Goal: Task Accomplishment & Management: Manage account settings

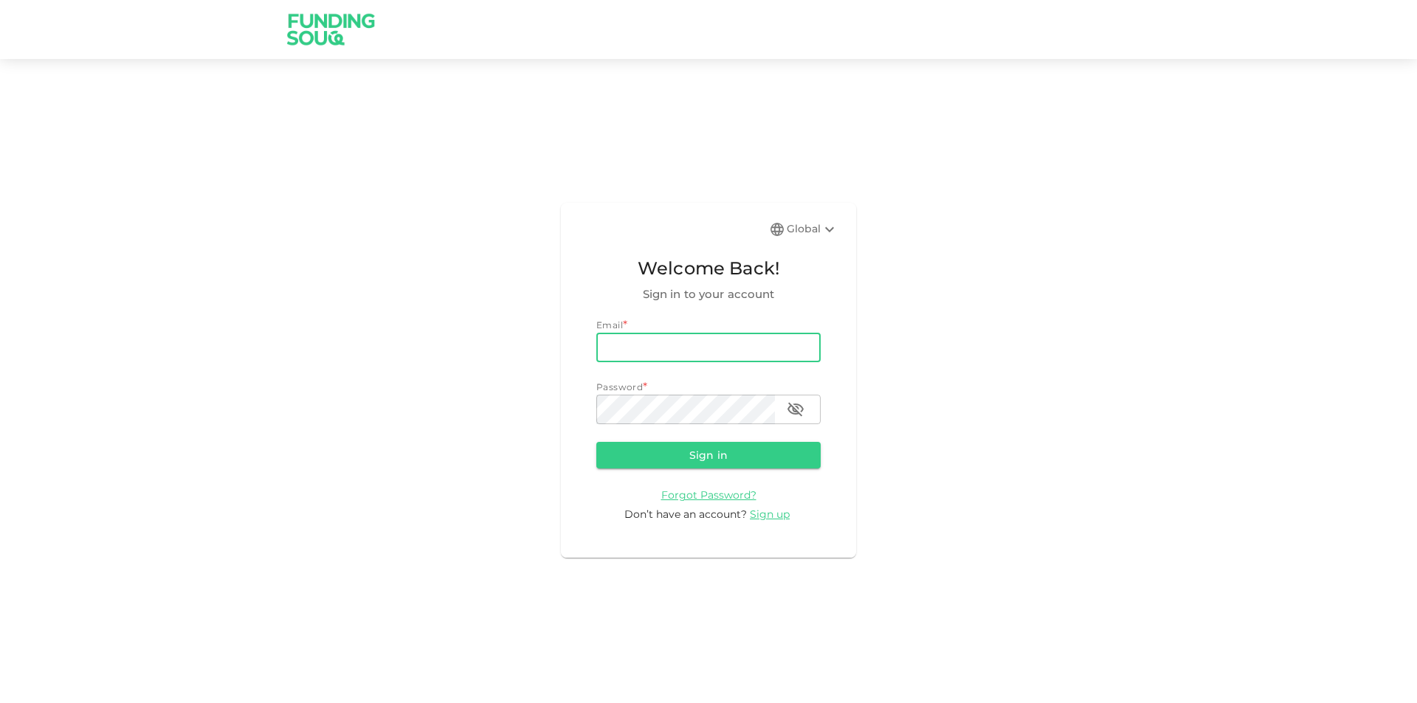
click at [620, 343] on input "email" at bounding box center [708, 348] width 224 height 30
type input "[EMAIL_ADDRESS][DOMAIN_NAME]"
click at [596, 442] on button "Sign in" at bounding box center [708, 455] width 224 height 27
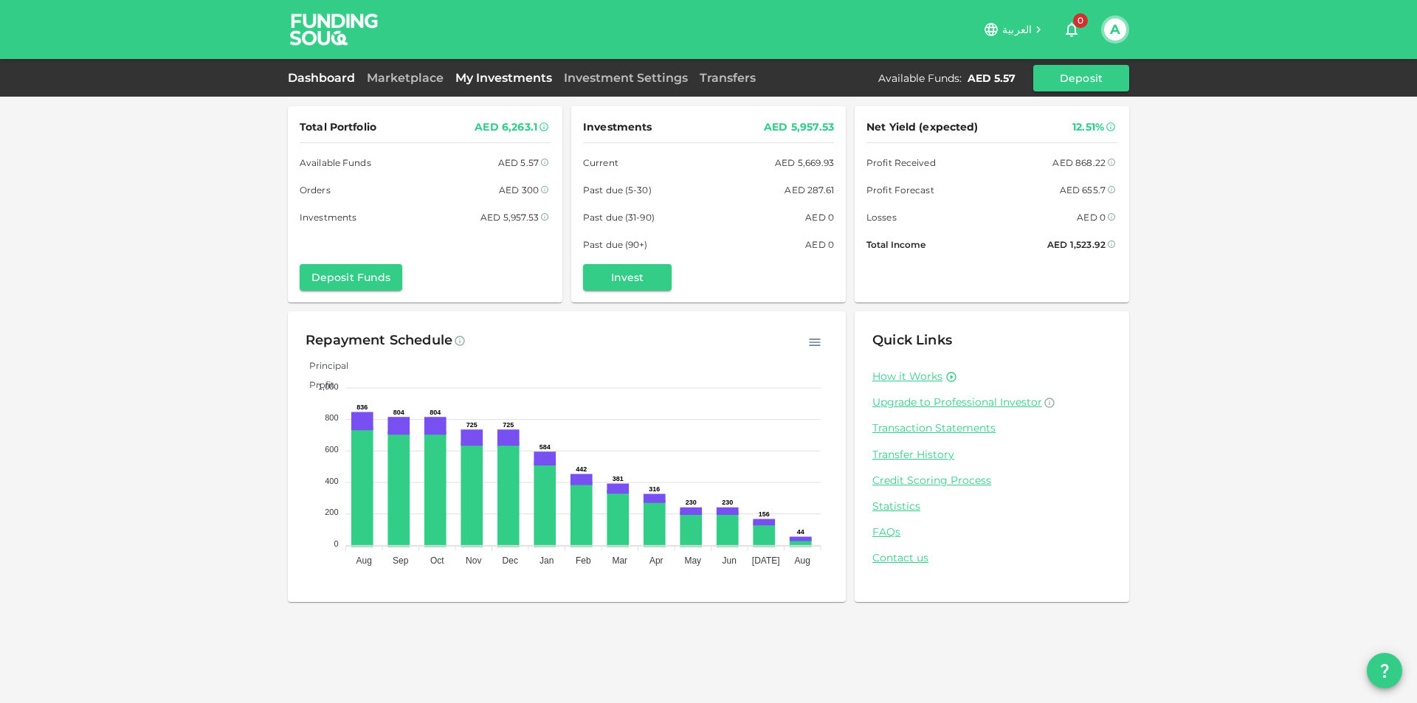
click at [475, 76] on link "My Investments" at bounding box center [503, 78] width 108 height 14
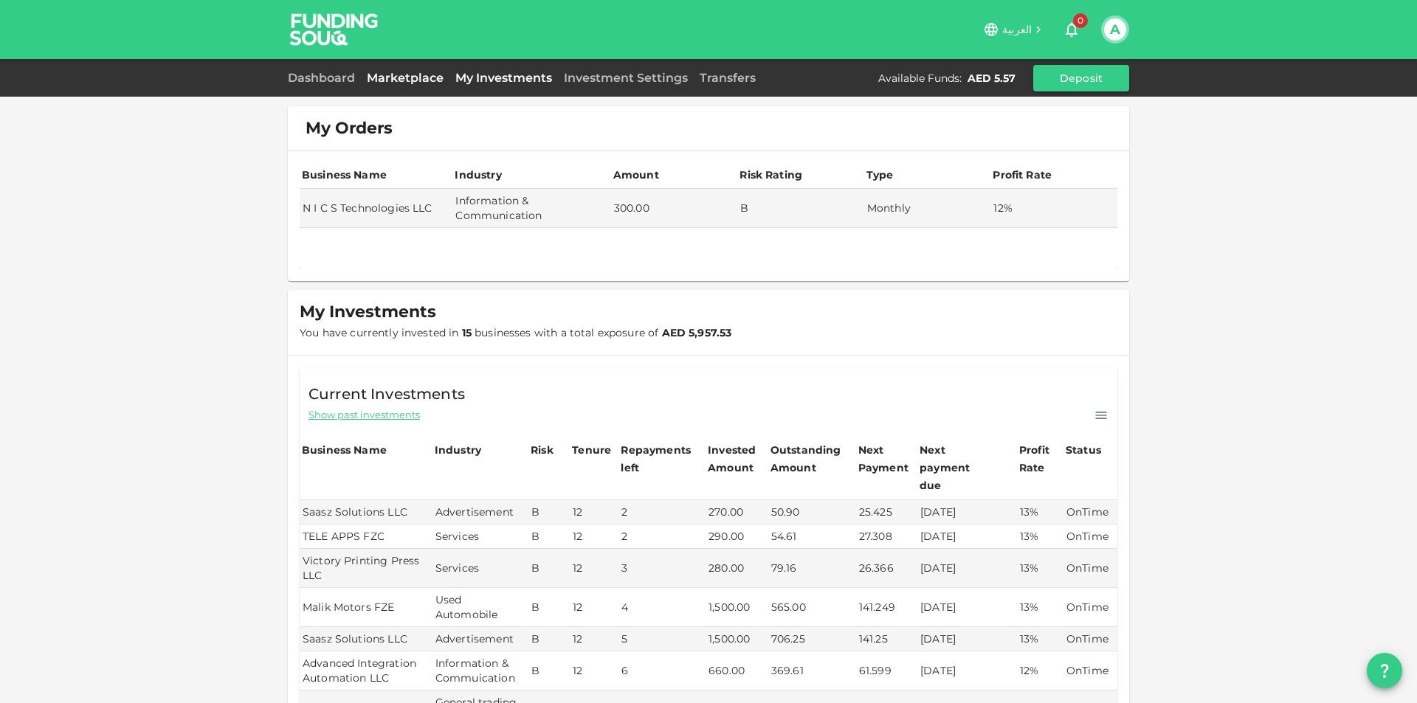
click at [380, 78] on link "Marketplace" at bounding box center [405, 78] width 89 height 14
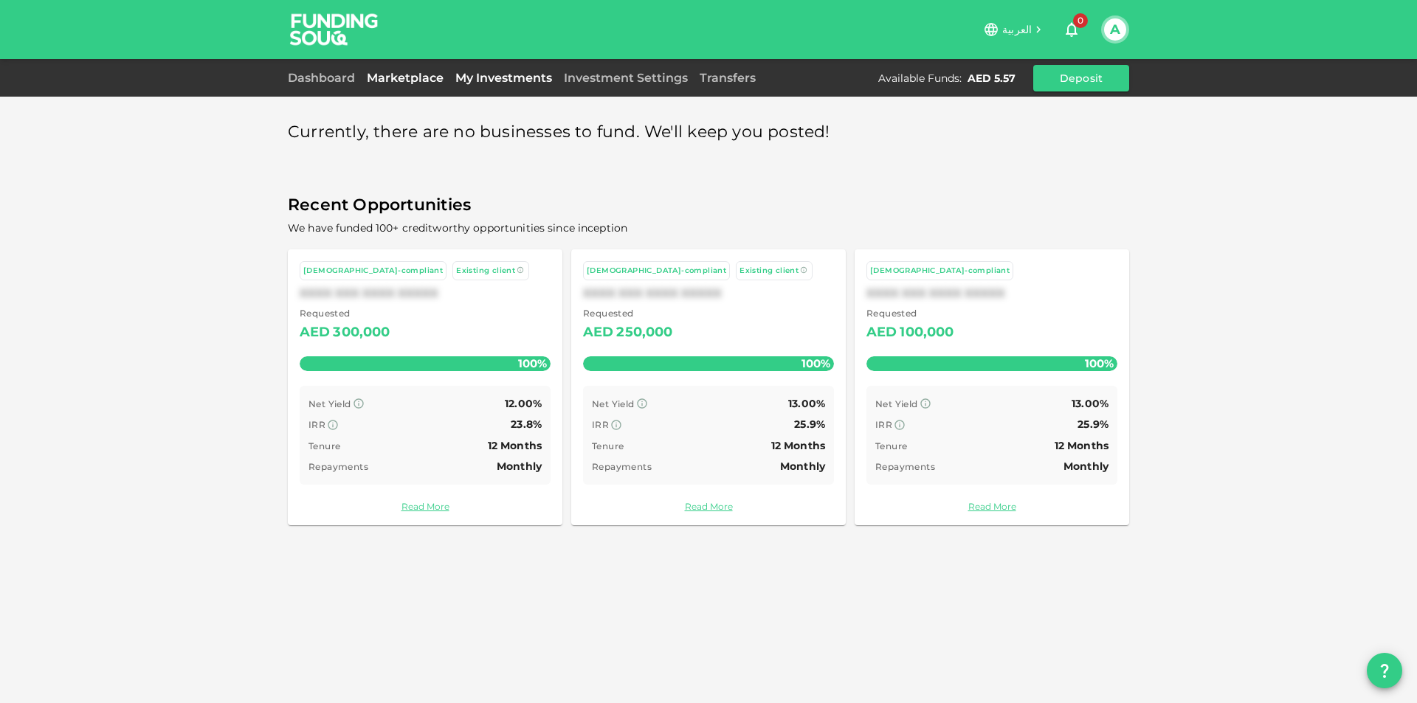
click at [502, 78] on link "My Investments" at bounding box center [503, 78] width 108 height 14
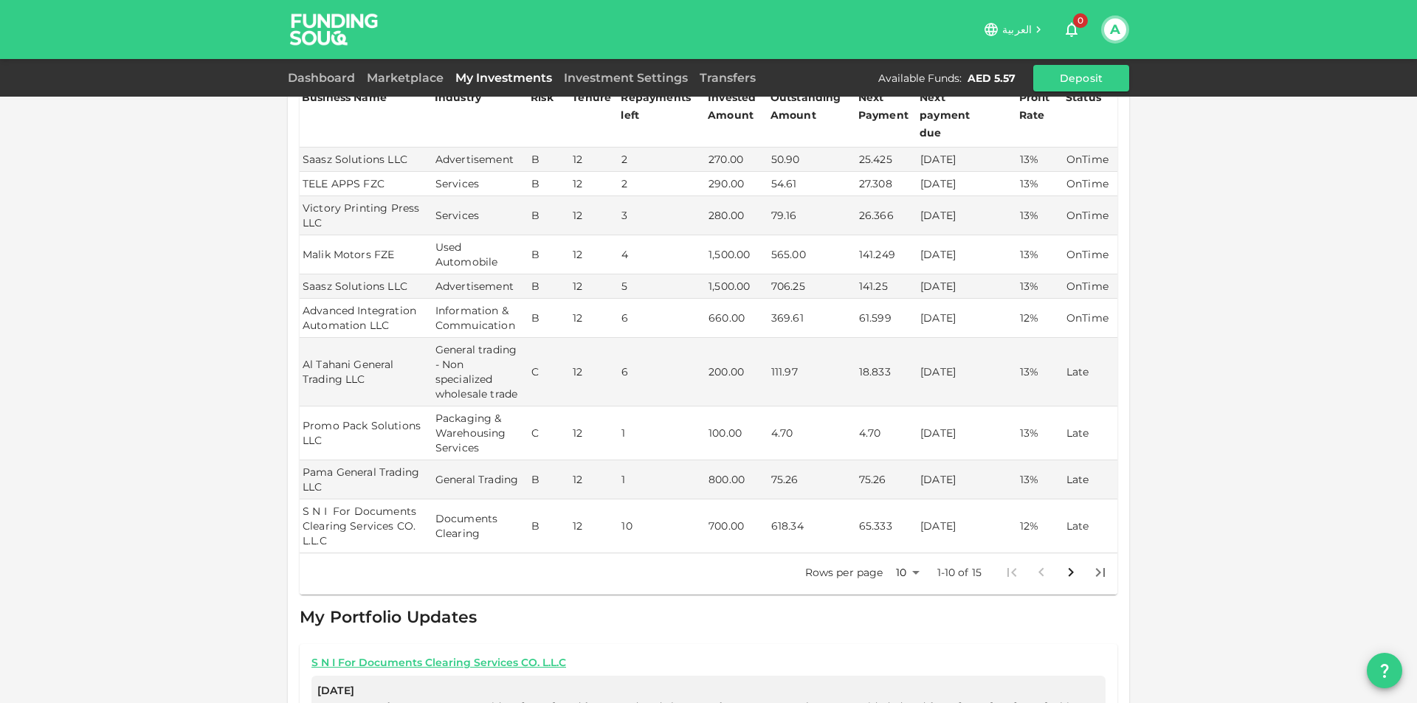
scroll to position [369, 0]
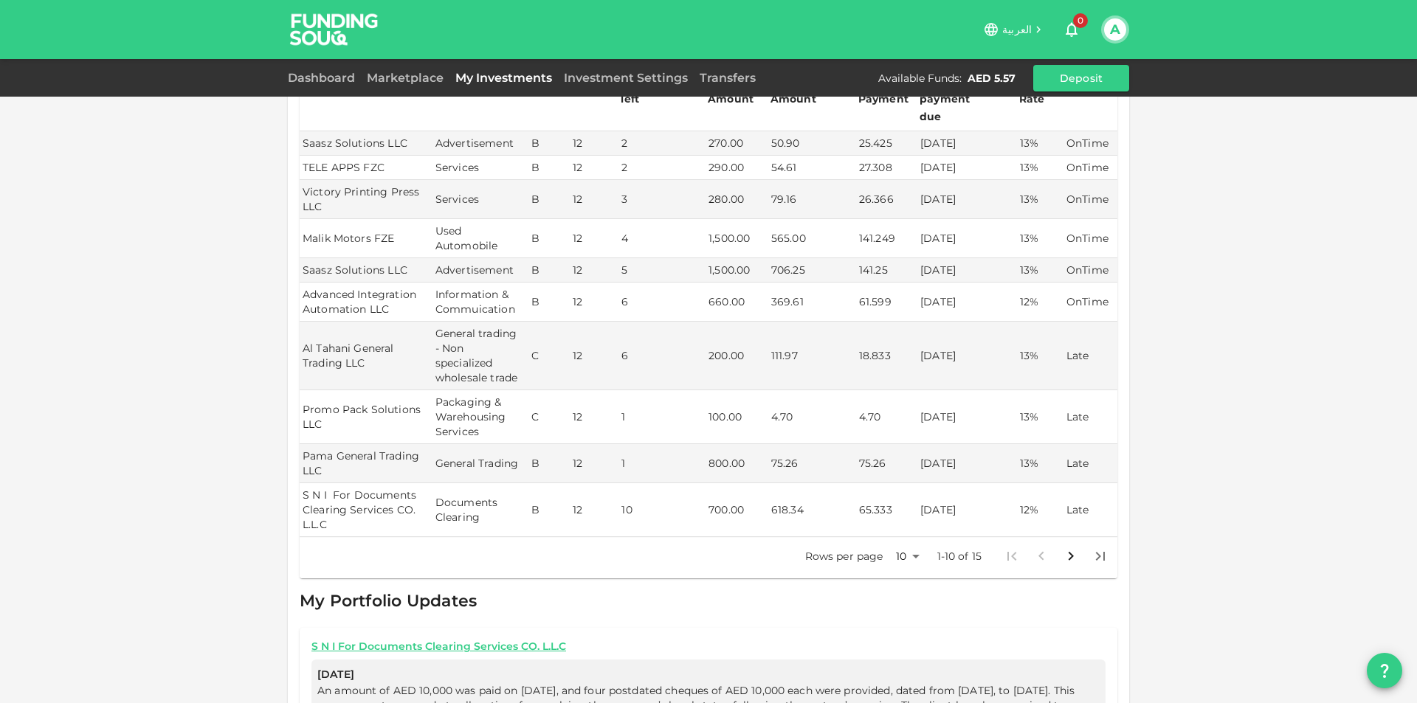
click at [910, 541] on body "العربية 0 A Dashboard Marketplace My Investments Investment Settings Transfers …" at bounding box center [708, 351] width 1417 height 703
click at [905, 584] on li "25" at bounding box center [901, 589] width 44 height 27
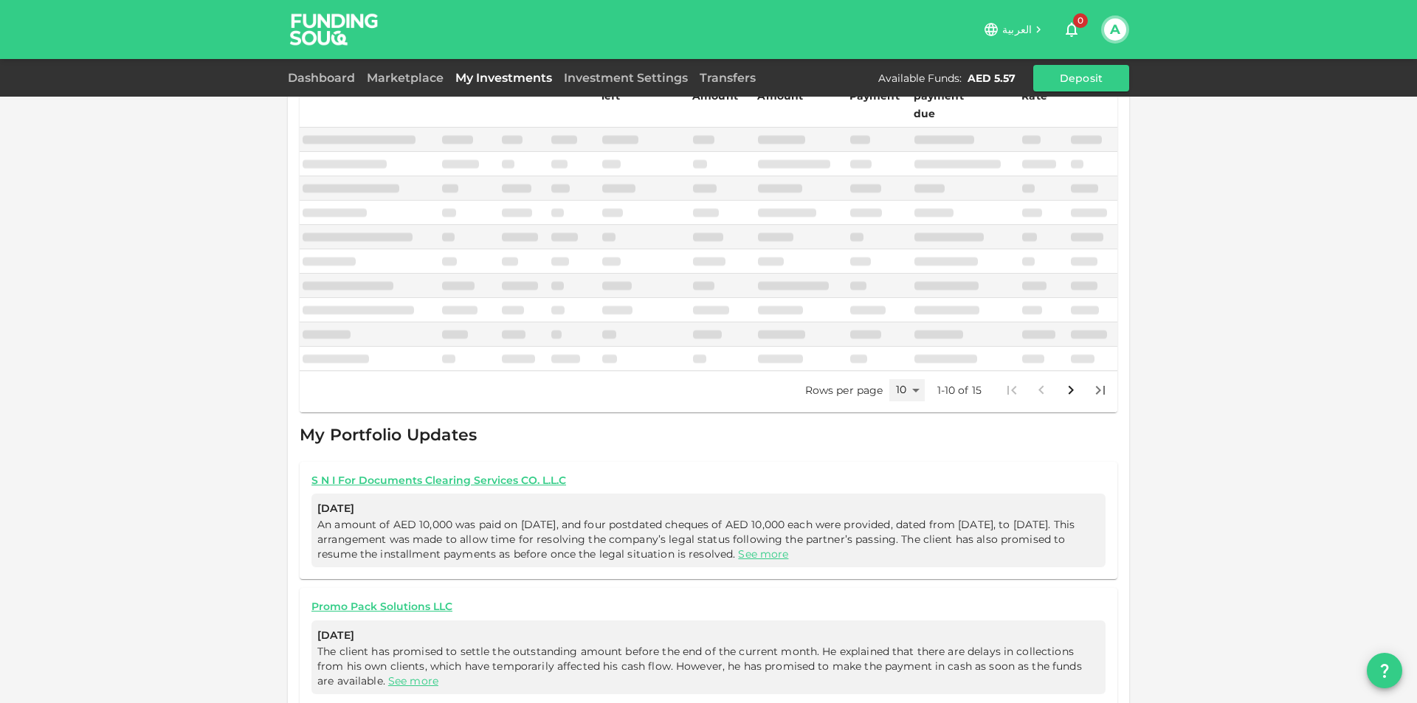
type input "25"
